Goal: Complete application form

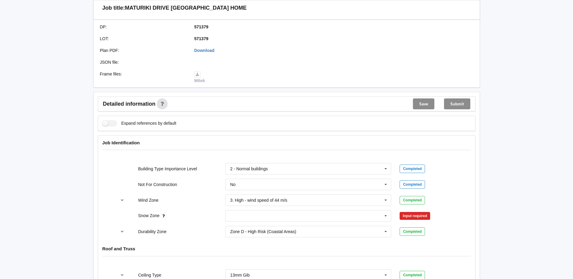
scroll to position [181, 0]
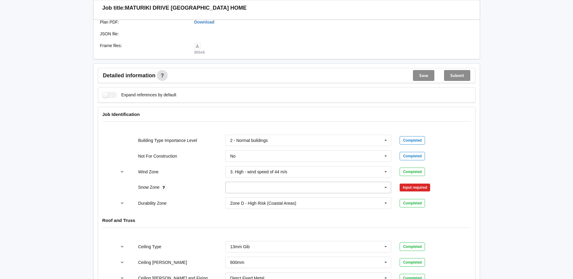
click at [387, 190] on icon at bounding box center [385, 187] width 9 height 11
click at [259, 198] on div "N0" at bounding box center [308, 198] width 165 height 11
click at [417, 186] on button "Confirm input" at bounding box center [417, 188] width 36 height 10
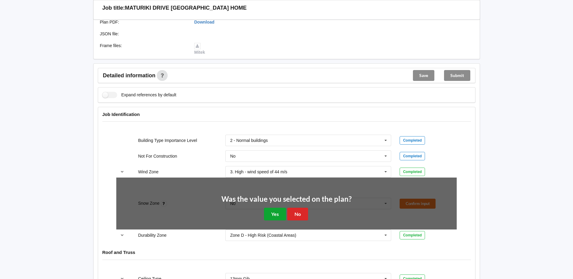
click at [267, 213] on button "Yes" at bounding box center [275, 214] width 22 height 12
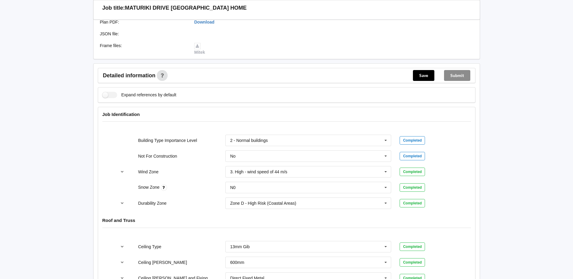
scroll to position [302, 0]
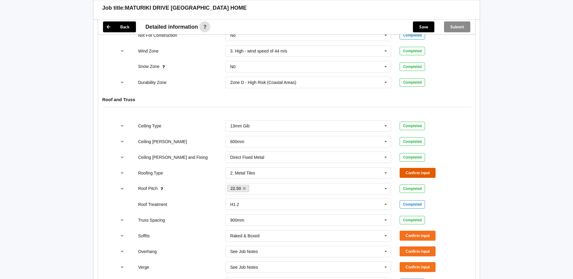
click at [414, 173] on button "Confirm input" at bounding box center [417, 173] width 36 height 10
click at [411, 236] on button "Confirm input" at bounding box center [417, 236] width 36 height 10
click at [411, 252] on button "Confirm input" at bounding box center [417, 251] width 36 height 10
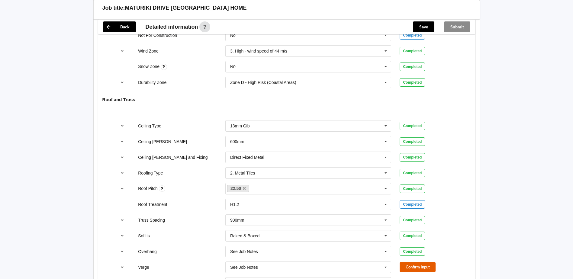
click at [411, 268] on button "Confirm input" at bounding box center [417, 267] width 36 height 10
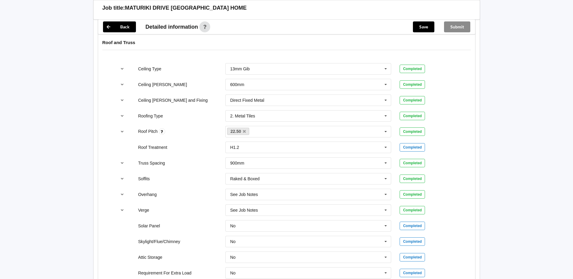
scroll to position [175, 0]
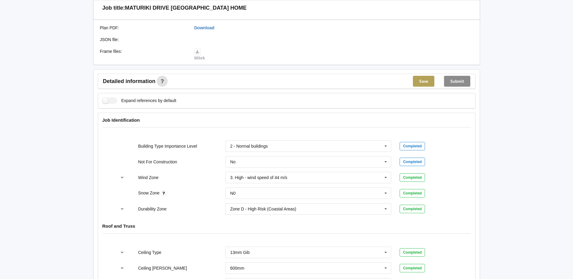
click at [418, 83] on button "Save" at bounding box center [423, 81] width 21 height 11
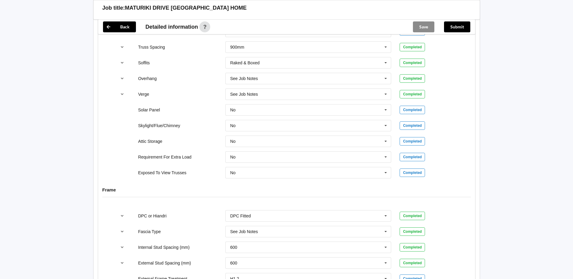
scroll to position [538, 0]
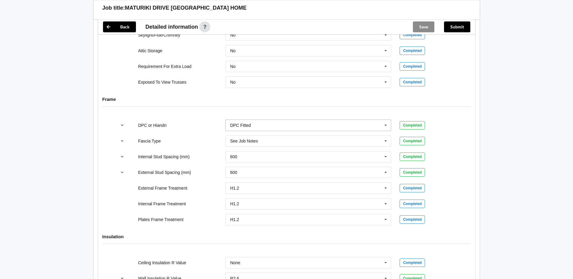
click at [386, 127] on icon at bounding box center [385, 125] width 9 height 11
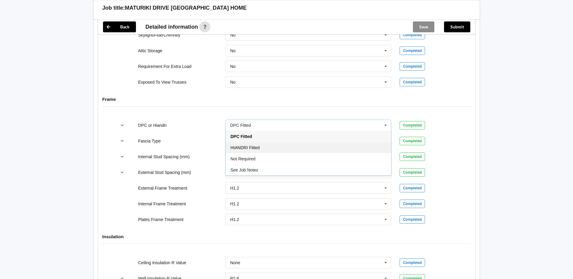
click at [254, 152] on div "HIANDRI Fitted" at bounding box center [308, 147] width 165 height 11
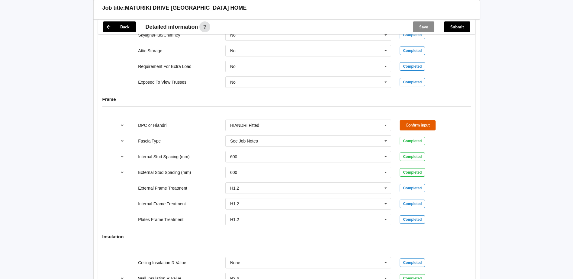
click at [406, 122] on button "Confirm input" at bounding box center [417, 125] width 36 height 10
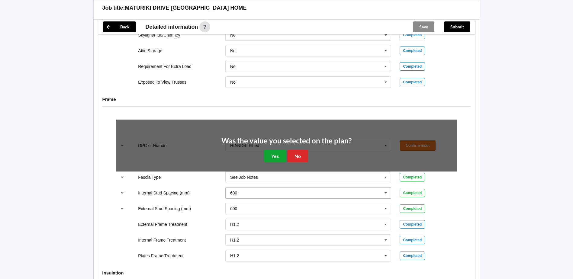
click at [280, 156] on button "Yes" at bounding box center [275, 156] width 22 height 12
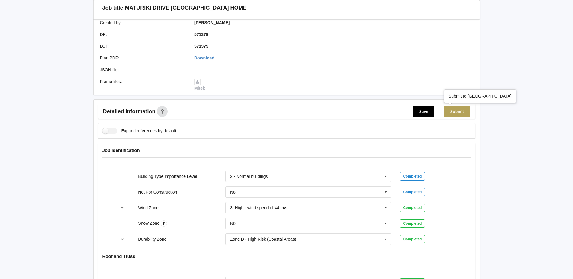
scroll to position [27, 0]
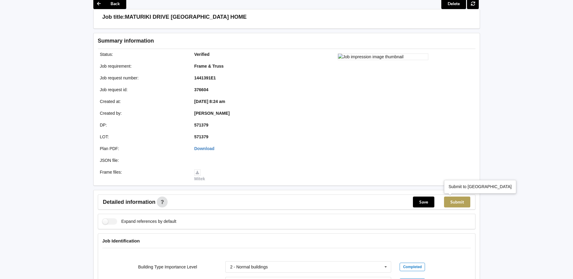
click at [465, 204] on button "Submit" at bounding box center [457, 202] width 26 height 11
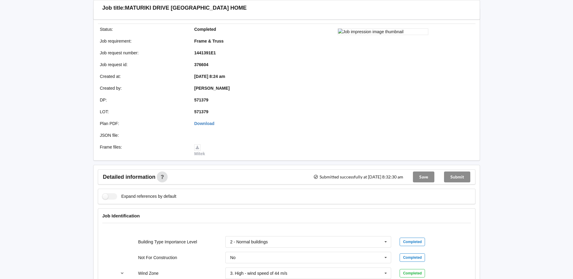
scroll to position [0, 0]
